Goal: Navigation & Orientation: Find specific page/section

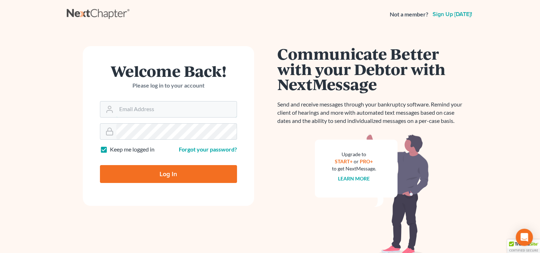
type input "wharris@cozmyklaw.com"
click at [166, 173] on input "Log In" at bounding box center [168, 174] width 137 height 18
type input "Thinking..."
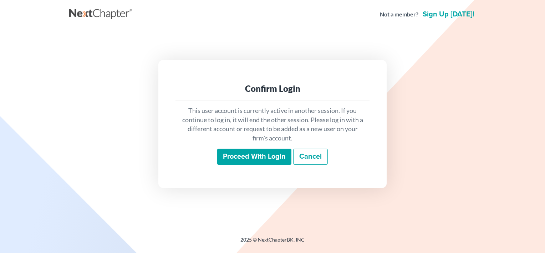
click at [261, 153] on input "Proceed with login" at bounding box center [254, 156] width 74 height 16
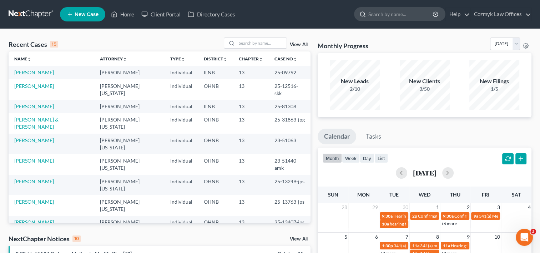
click at [397, 17] on input "search" at bounding box center [400, 13] width 65 height 13
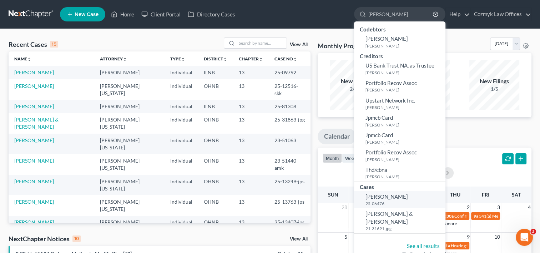
type input "[PERSON_NAME]"
click at [381, 195] on span "Cunningham, Magan" at bounding box center [386, 196] width 42 height 6
